Goal: Transaction & Acquisition: Purchase product/service

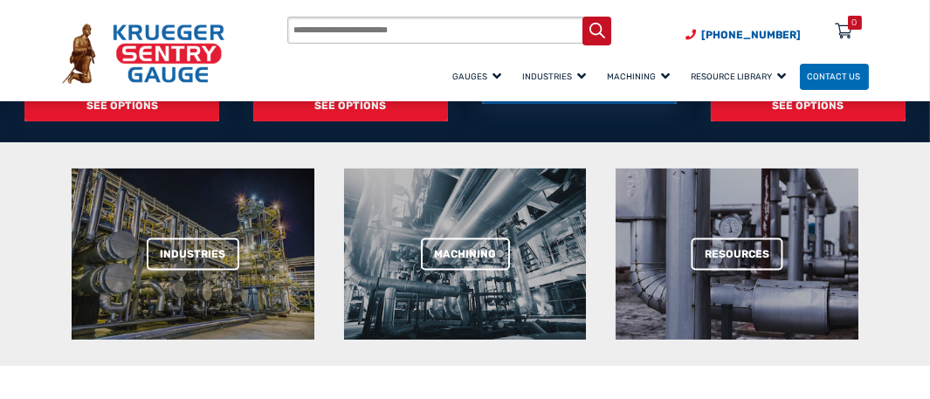
scroll to position [698, 0]
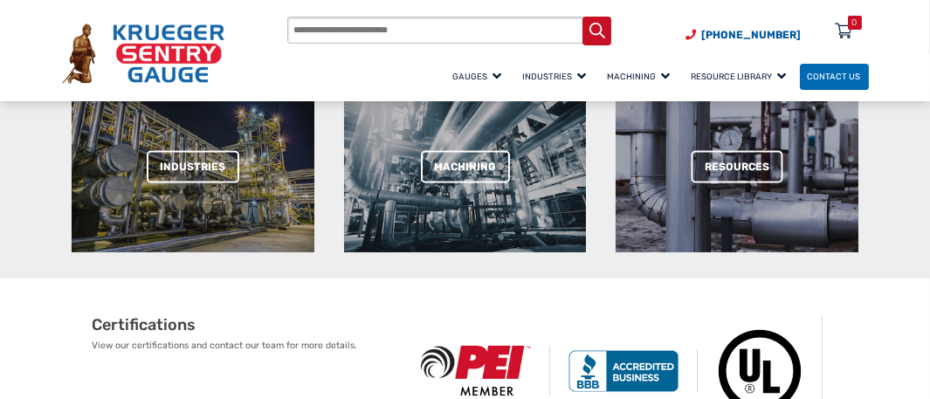
click at [482, 17] on span "SEE OPTIONS" at bounding box center [580, 1] width 196 height 31
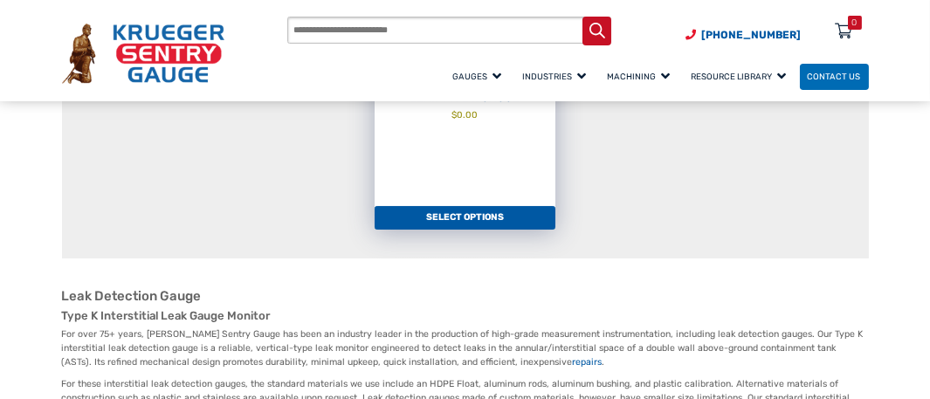
scroll to position [436, 0]
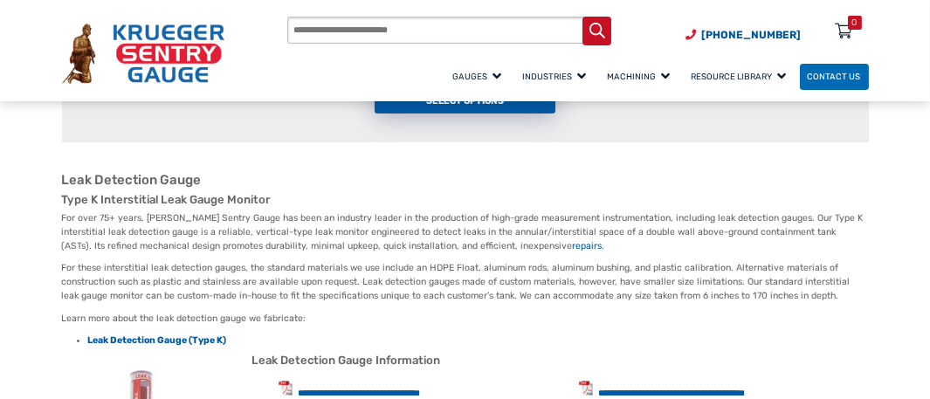
click at [496, 114] on link "Select options" at bounding box center [466, 102] width 182 height 24
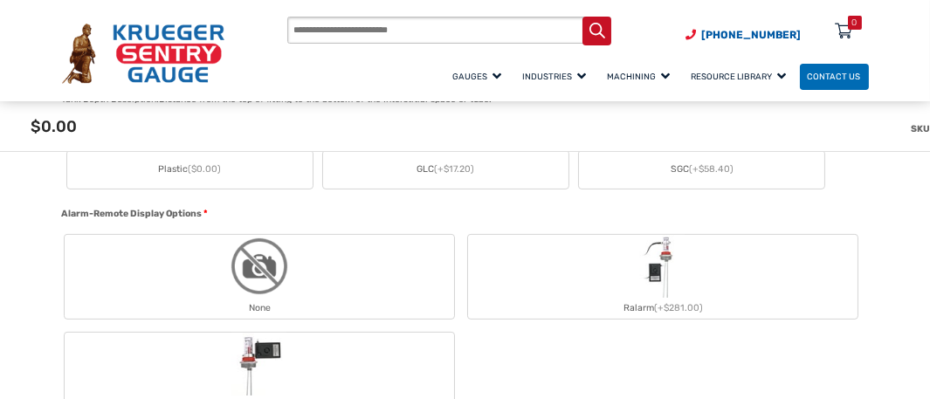
scroll to position [1048, 0]
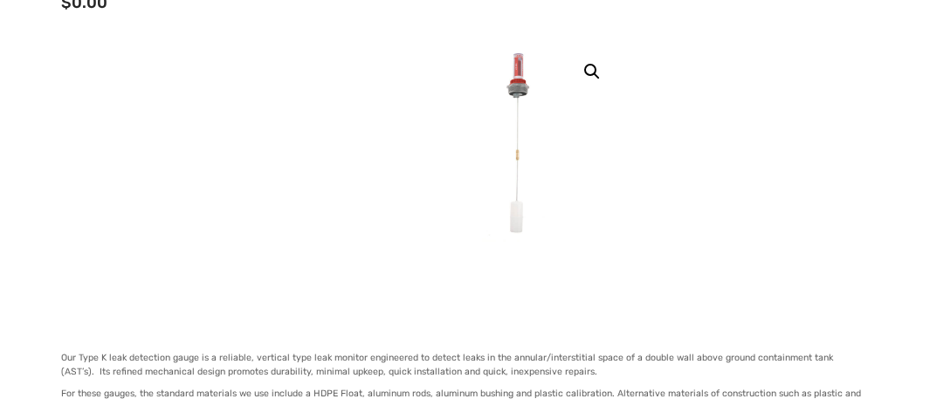
scroll to position [0, 0]
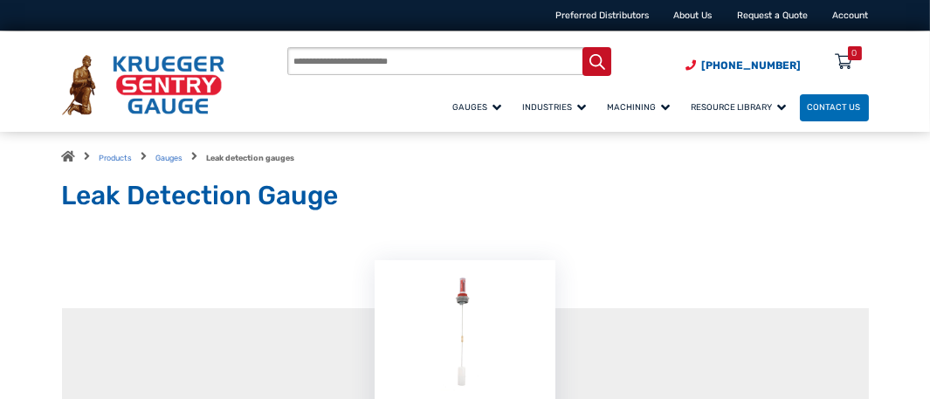
click at [0, 0] on icon "Menu Icon" at bounding box center [0, 0] width 0 height 0
click at [0, 0] on span "All Gauges" at bounding box center [0, 0] width 0 height 0
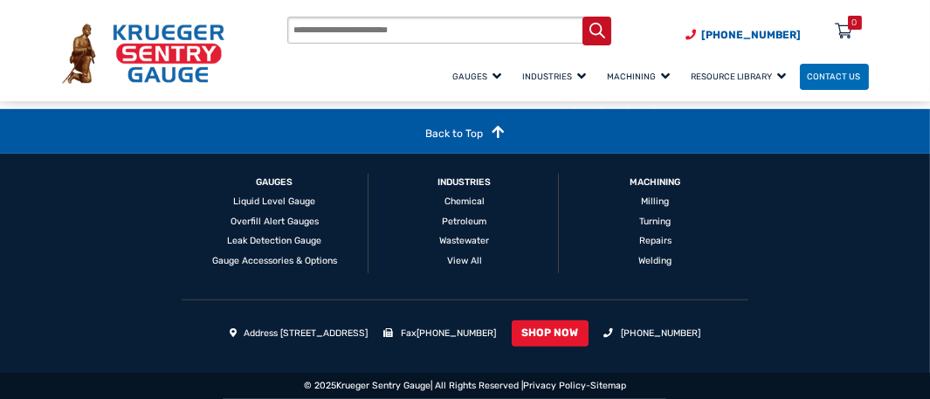
scroll to position [2794, 0]
click at [881, 67] on button "Next" at bounding box center [894, 49] width 35 height 35
